Goal: Task Accomplishment & Management: Complete application form

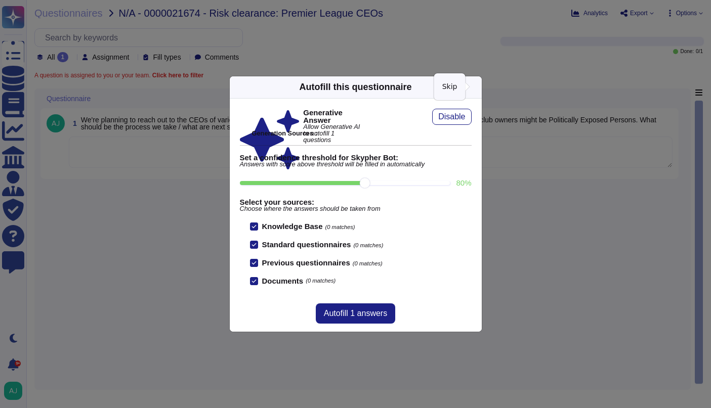
click at [475, 87] on icon at bounding box center [475, 87] width 0 height 0
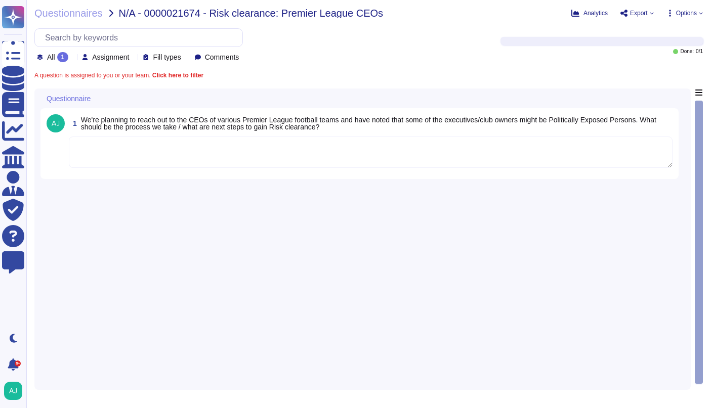
click at [365, 167] on textarea at bounding box center [370, 152] width 603 height 31
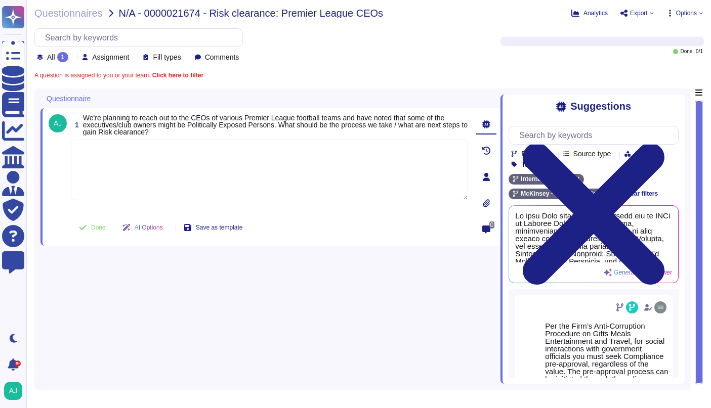
paste textarea "Let me loop in our Ethics team to provide guidance: @Ethics_Response_Team , I h…"
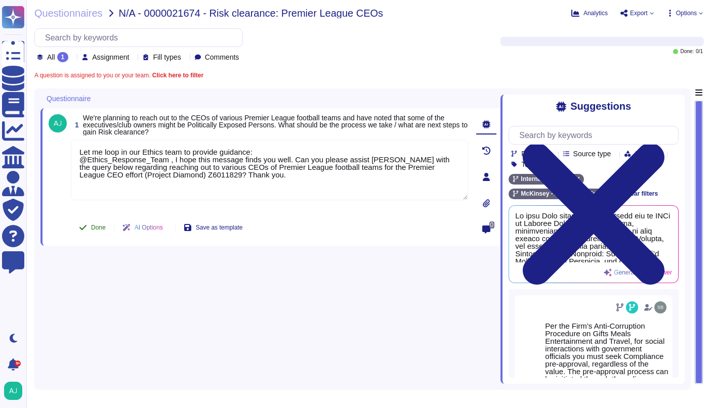
type textarea "Let me loop in our Ethics team to provide guidance: @Ethics_Response_Team , I h…"
click at [92, 228] on span "Done" at bounding box center [98, 228] width 15 height 6
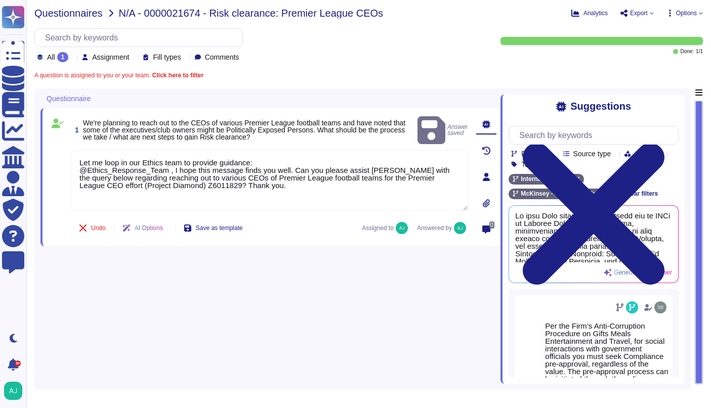
click at [86, 15] on span "Questionnaires" at bounding box center [68, 13] width 68 height 10
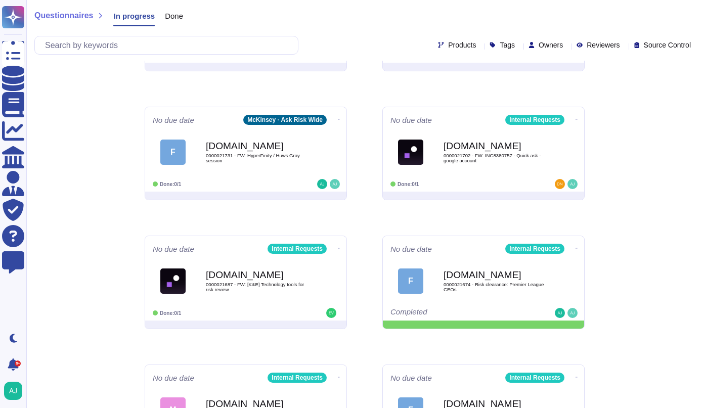
scroll to position [536, 0]
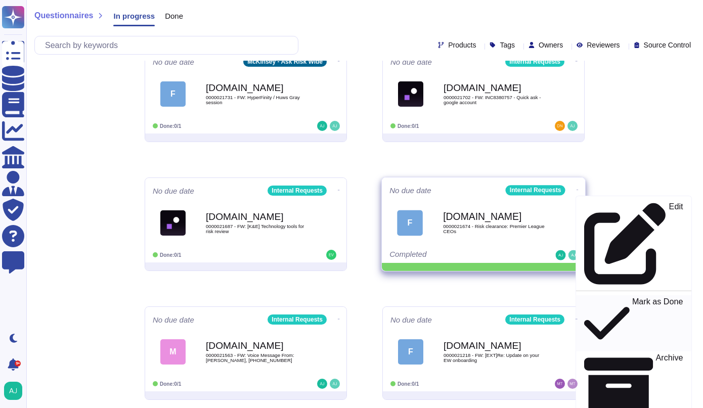
click at [632, 298] on p "Mark as Done" at bounding box center [657, 324] width 51 height 52
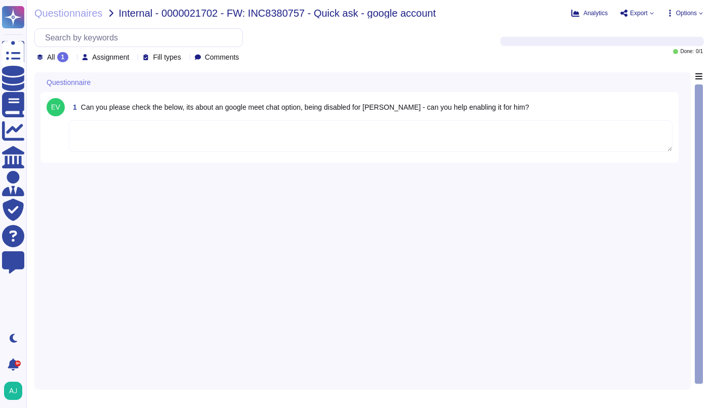
click at [124, 139] on textarea at bounding box center [370, 135] width 603 height 31
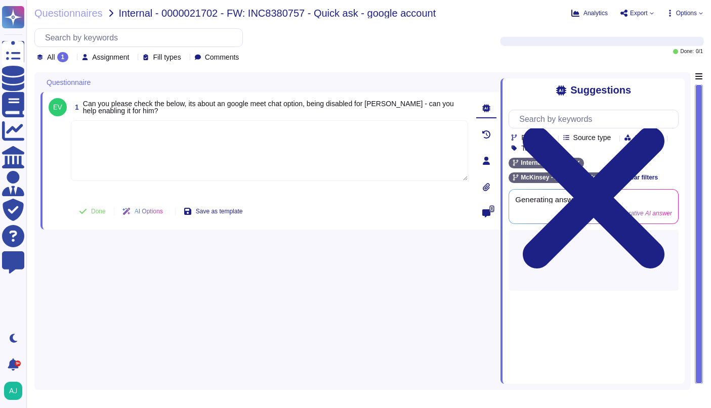
paste textarea "Following our Acceptable Use of Technology Policy , Firm members are required t…"
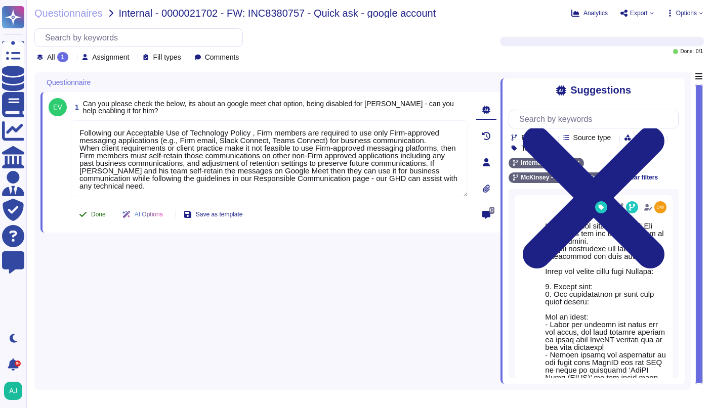
type textarea "Following our Acceptable Use of Technology Policy , Firm members are required t…"
click at [83, 212] on icon at bounding box center [83, 214] width 8 height 8
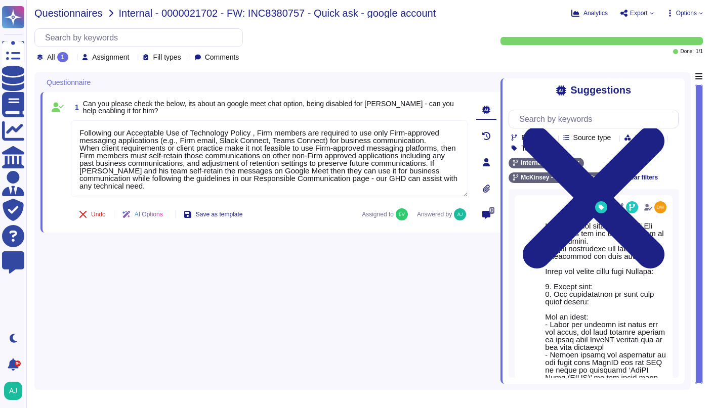
click at [87, 16] on span "Questionnaires" at bounding box center [68, 13] width 68 height 10
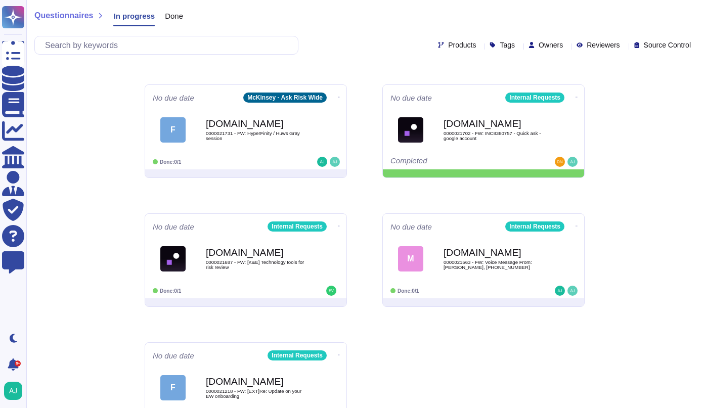
scroll to position [382, 0]
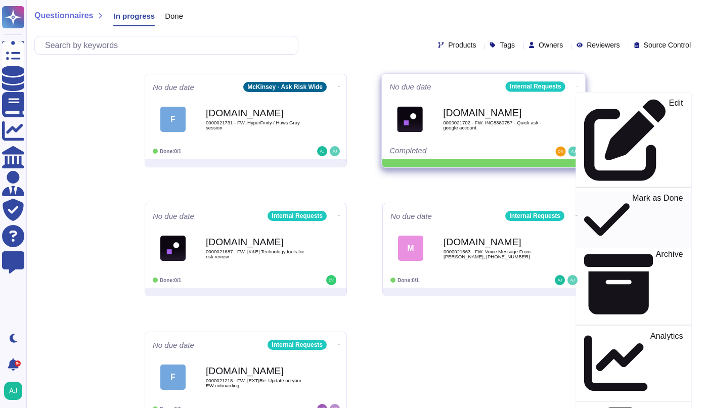
click at [585, 194] on div "Mark as Done" at bounding box center [633, 220] width 99 height 52
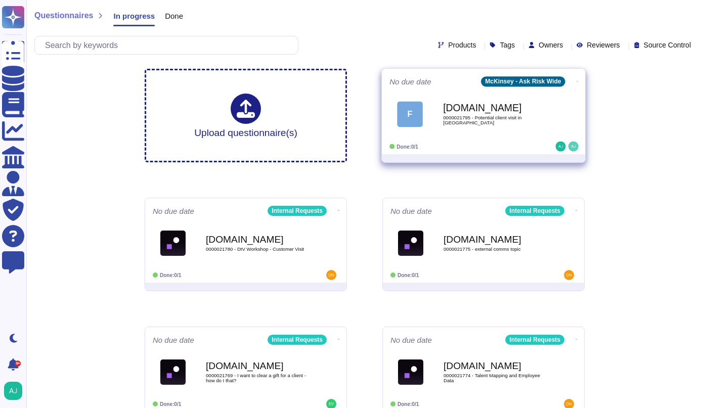
click at [490, 139] on div "F [DOMAIN_NAME] 0000021795 - Potential client visit in [GEOGRAPHIC_DATA]" at bounding box center [483, 114] width 188 height 51
